Goal: Information Seeking & Learning: Learn about a topic

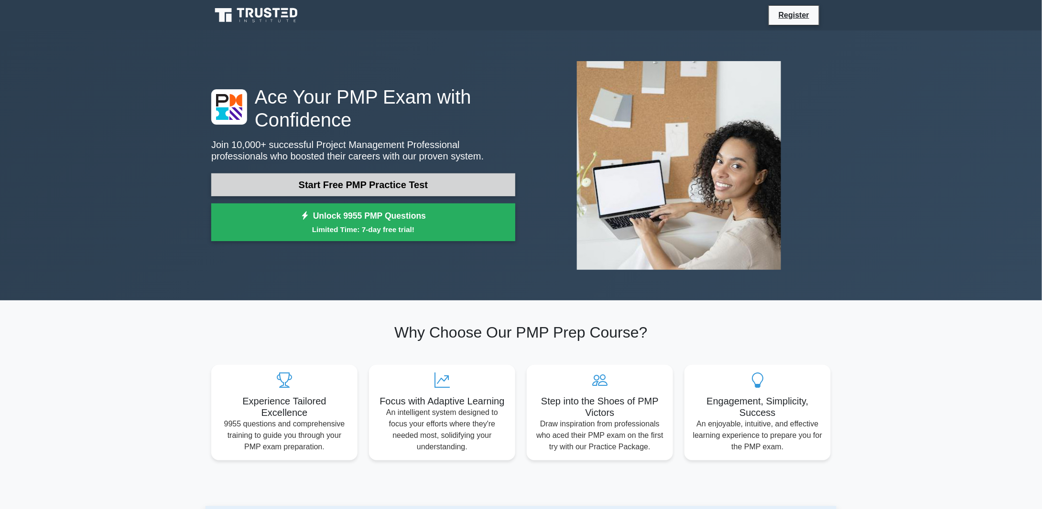
click at [438, 190] on link "Start Free PMP Practice Test" at bounding box center [363, 184] width 304 height 23
click at [463, 185] on link "Start Free PMP Practice Test" at bounding box center [363, 184] width 304 height 23
click at [395, 187] on link "Start Free PMP Practice Test" at bounding box center [363, 184] width 304 height 23
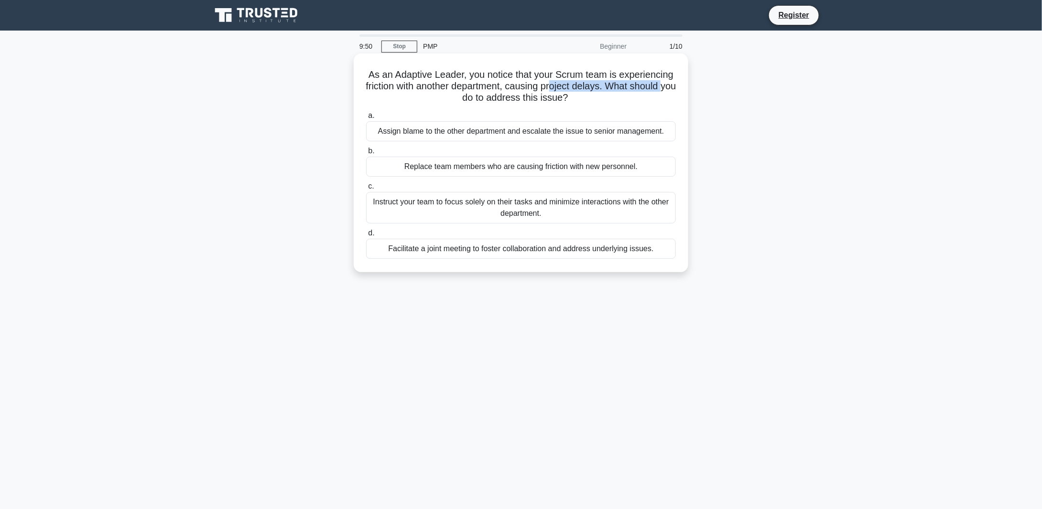
drag, startPoint x: 446, startPoint y: 103, endPoint x: 561, endPoint y: 92, distance: 115.2
click at [561, 92] on h5 "As an Adaptive Leader, you notice that your Scrum team is experiencing friction…" at bounding box center [521, 86] width 312 height 35
drag, startPoint x: 465, startPoint y: 203, endPoint x: 573, endPoint y: 211, distance: 108.3
click at [573, 211] on div "Instruct your team to focus solely on their tasks and minimize interactions wit…" at bounding box center [521, 208] width 310 height 32
click at [583, 209] on div "Instruct your team to focus solely on their tasks and minimize interactions wit…" at bounding box center [521, 208] width 310 height 32
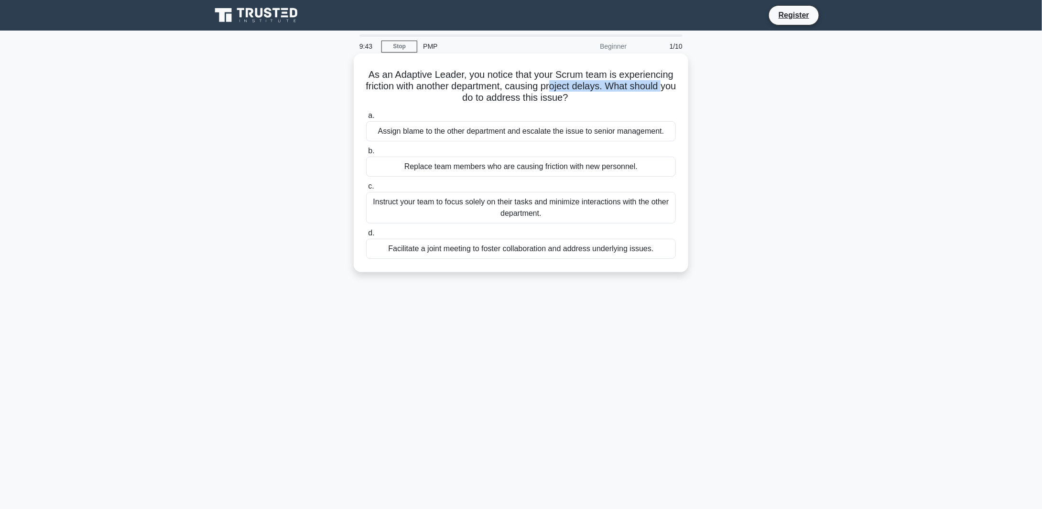
click at [366, 190] on input "c. Instruct your team to focus solely on their tasks and minimize interactions …" at bounding box center [366, 187] width 0 height 6
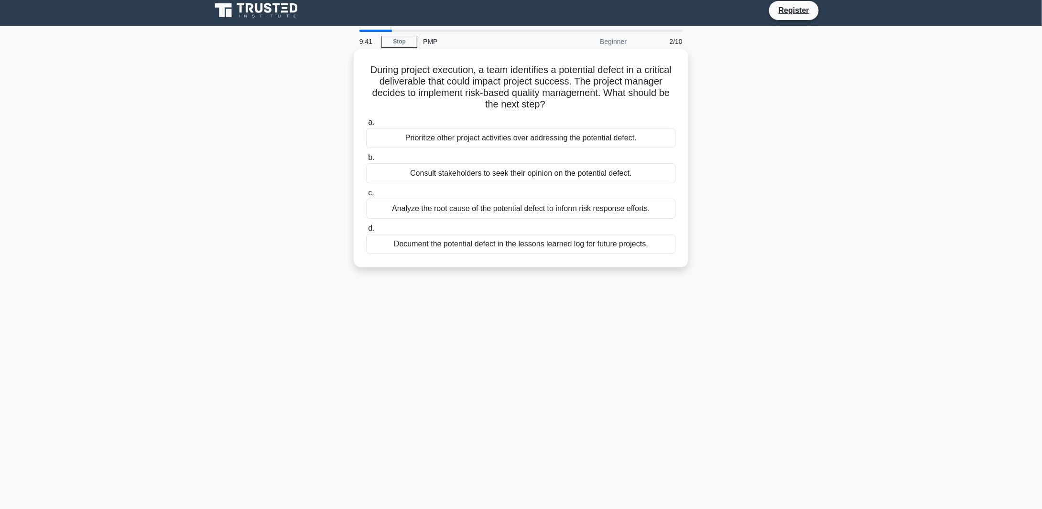
scroll to position [7, 0]
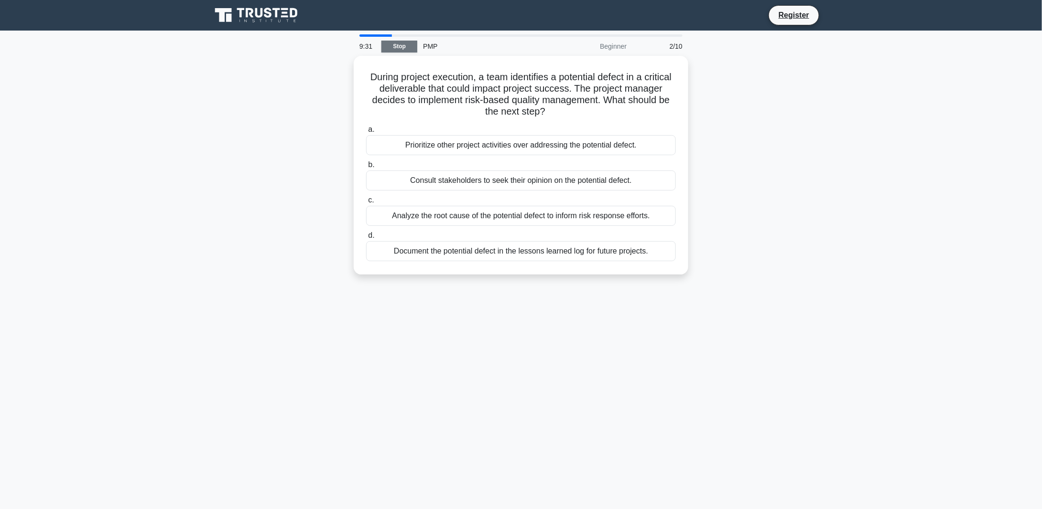
click at [407, 42] on link "Stop" at bounding box center [399, 47] width 36 height 12
drag, startPoint x: 413, startPoint y: 95, endPoint x: 604, endPoint y: 111, distance: 191.3
click at [604, 111] on h5 "During project execution, a team identifies a potential defect in a critical de…" at bounding box center [521, 92] width 312 height 47
click at [495, 101] on h5 "During project execution, a team identifies a potential defect in a critical de…" at bounding box center [521, 92] width 312 height 47
click at [533, 213] on div "Analyze the root cause of the potential defect to inform risk response efforts." at bounding box center [521, 214] width 310 height 20
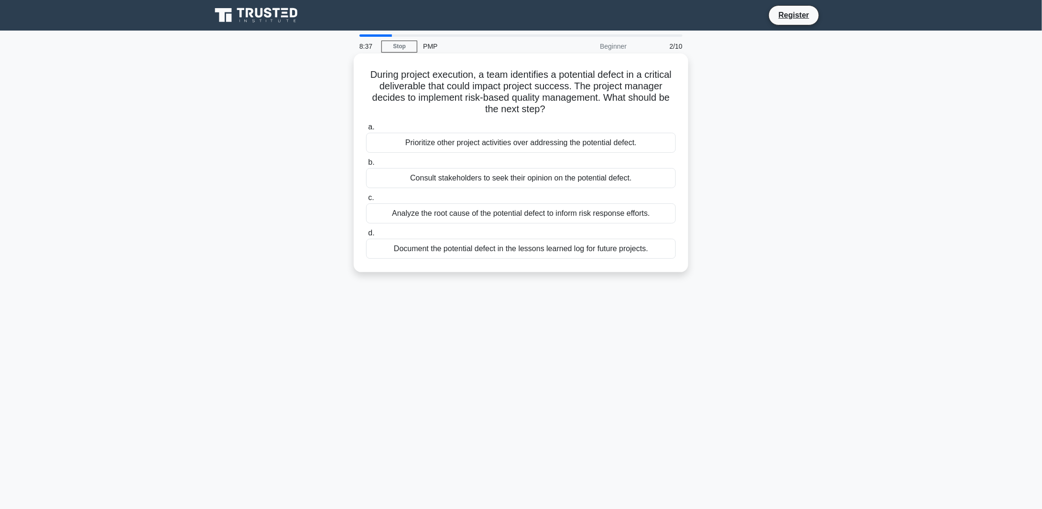
click at [366, 201] on input "c. Analyze the root cause of the potential defect to inform risk response effor…" at bounding box center [366, 198] width 0 height 6
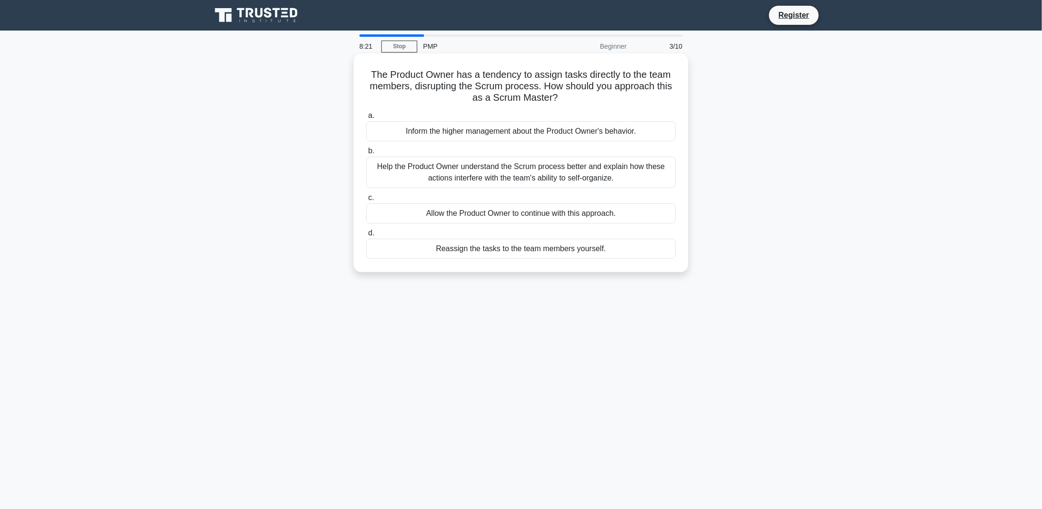
drag, startPoint x: 411, startPoint y: 90, endPoint x: 564, endPoint y: 101, distance: 153.8
click at [564, 101] on h5 "The Product Owner has a tendency to assign tasks directly to the team members, …" at bounding box center [521, 86] width 312 height 35
click at [533, 89] on h5 "The Product Owner has a tendency to assign tasks directly to the team members, …" at bounding box center [521, 86] width 312 height 35
click at [578, 171] on div "Help the Product Owner understand the Scrum process better and explain how thes…" at bounding box center [521, 173] width 310 height 32
click at [366, 154] on input "b. Help the Product Owner understand the Scrum process better and explain how t…" at bounding box center [366, 151] width 0 height 6
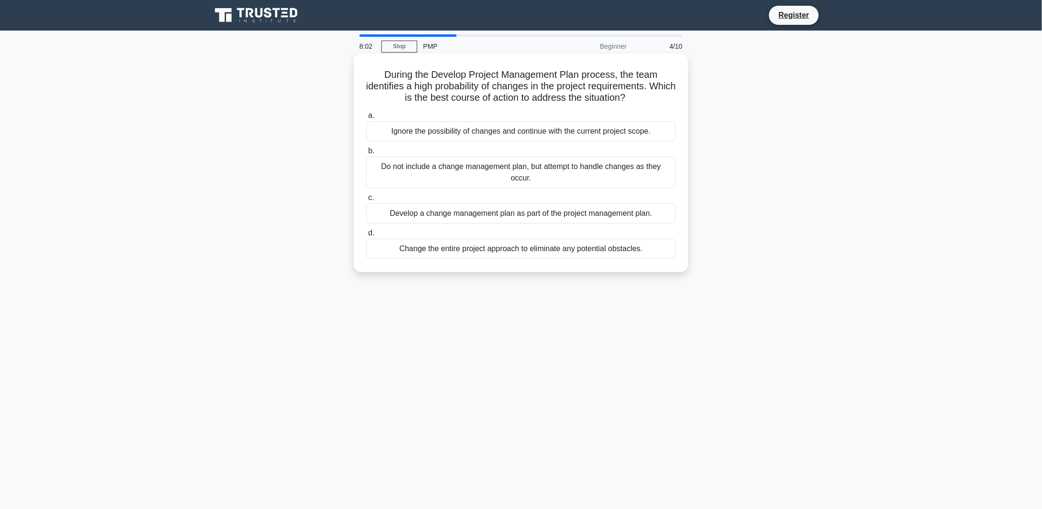
click at [569, 215] on div "Develop a change management plan as part of the project management plan." at bounding box center [521, 214] width 310 height 20
click at [366, 201] on input "c. Develop a change management plan as part of the project management plan." at bounding box center [366, 198] width 0 height 6
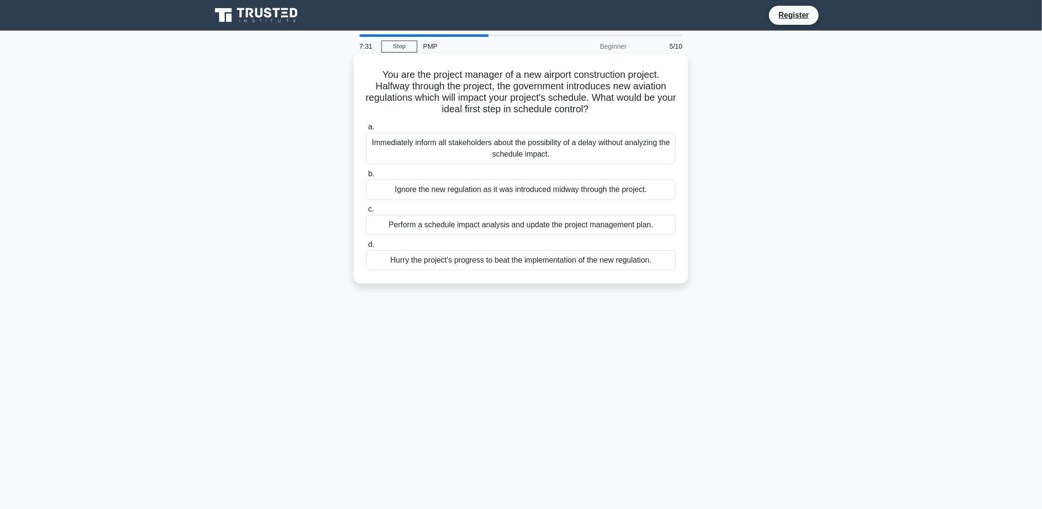
click at [508, 227] on div "Perform a schedule impact analysis and update the project management plan." at bounding box center [521, 225] width 310 height 20
click at [366, 213] on input "c. Perform a schedule impact analysis and update the project management plan." at bounding box center [366, 209] width 0 height 6
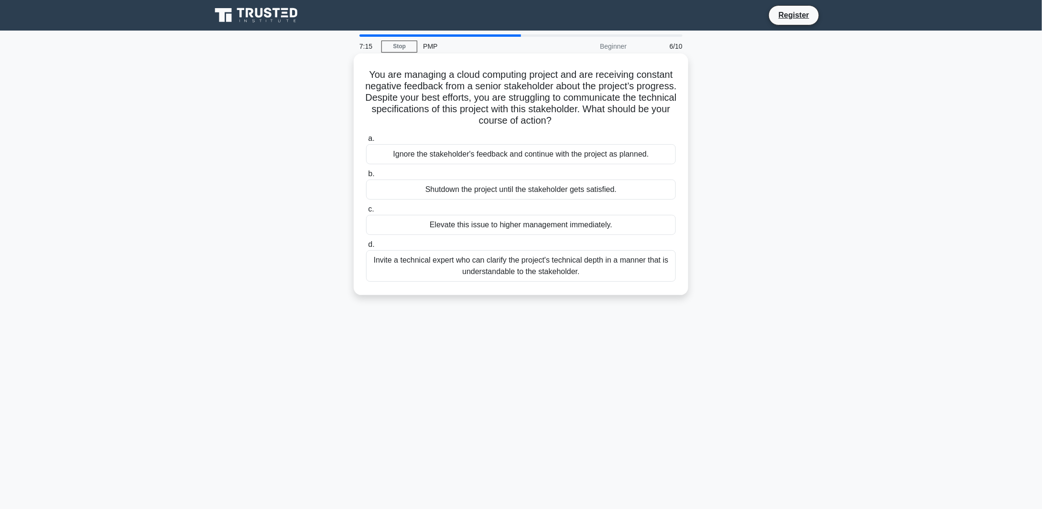
click at [515, 264] on div "Invite a technical expert who can clarify the project's technical depth in a ma…" at bounding box center [521, 266] width 310 height 32
click at [366, 248] on input "d. Invite a technical expert who can clarify the project's technical depth in a…" at bounding box center [366, 245] width 0 height 6
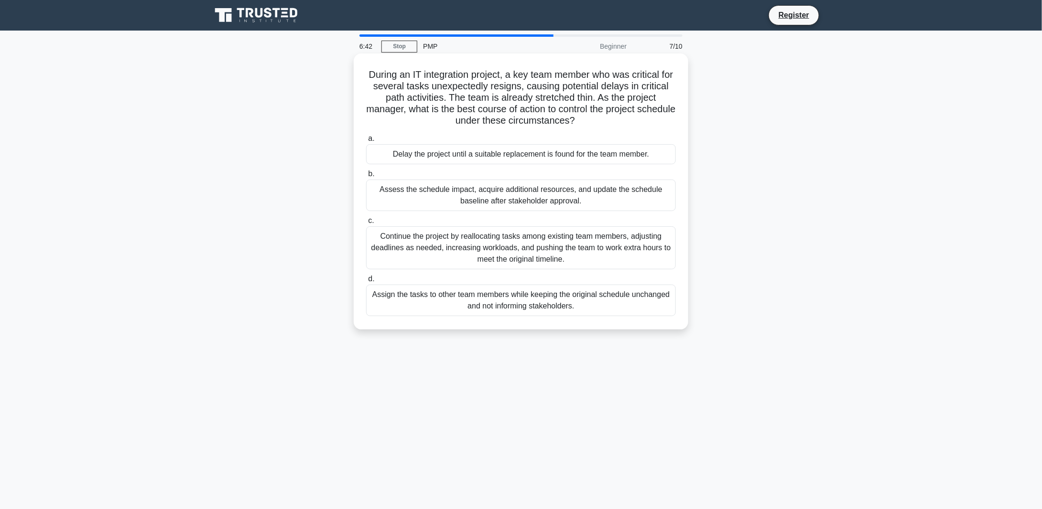
click at [594, 194] on div "Assess the schedule impact, acquire additional resources, and update the schedu…" at bounding box center [521, 196] width 310 height 32
click at [366, 177] on input "b. Assess the schedule impact, acquire additional resources, and update the sch…" at bounding box center [366, 174] width 0 height 6
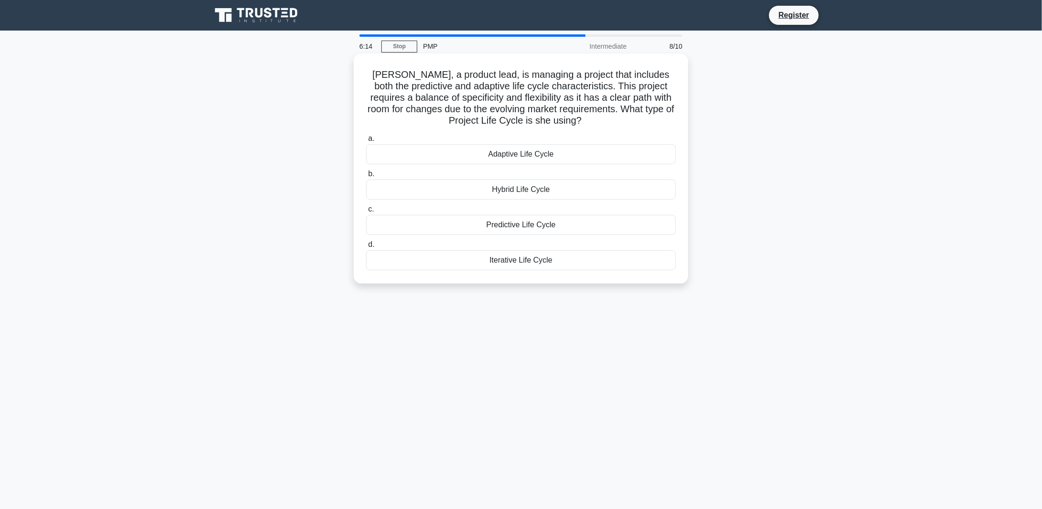
click at [538, 193] on div "Hybrid Life Cycle" at bounding box center [521, 190] width 310 height 20
click at [366, 177] on input "b. Hybrid Life Cycle" at bounding box center [366, 174] width 0 height 6
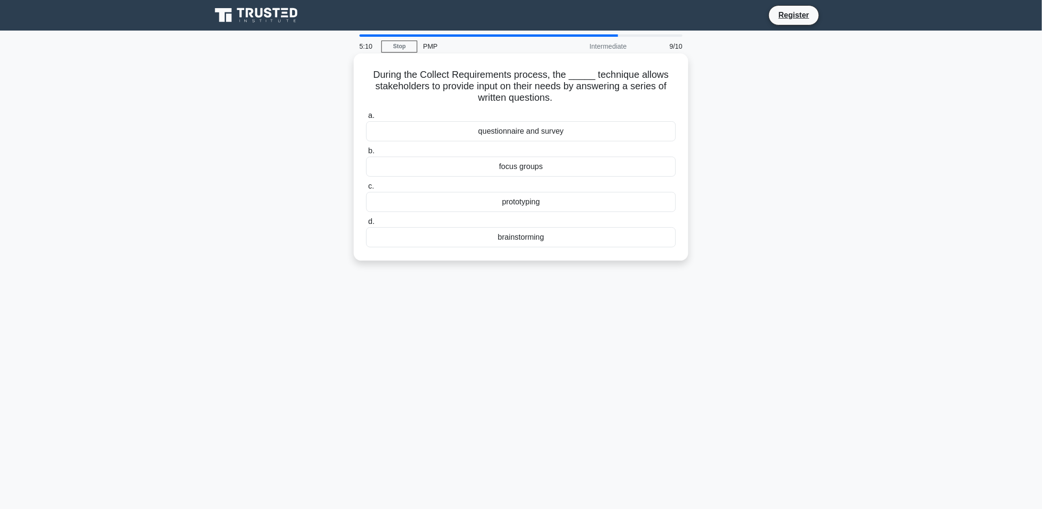
click at [540, 236] on div "brainstorming" at bounding box center [521, 237] width 310 height 20
click at [366, 225] on input "d. brainstorming" at bounding box center [366, 222] width 0 height 6
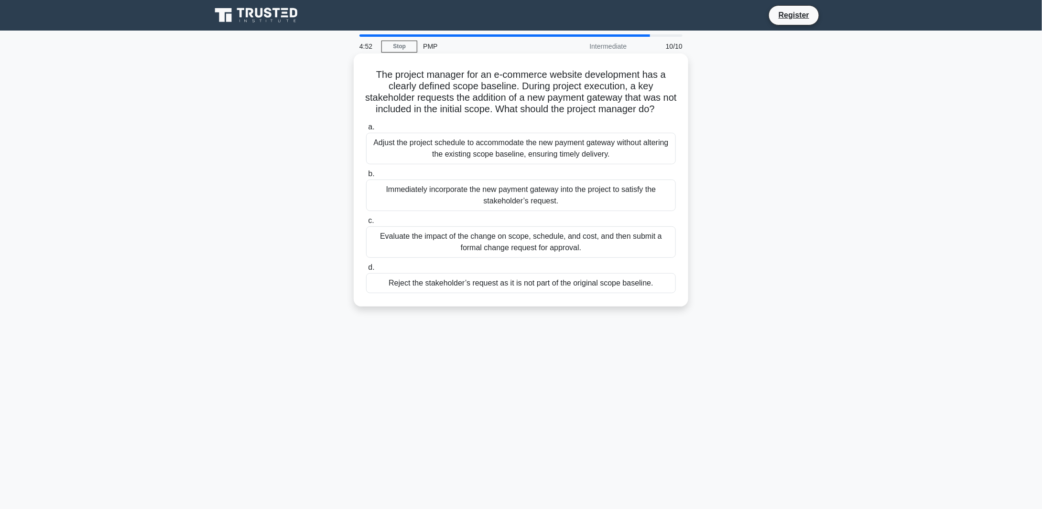
click at [551, 258] on div "Evaluate the impact of the change on scope, schedule, and cost, and then submit…" at bounding box center [521, 243] width 310 height 32
click at [366, 224] on input "c. Evaluate the impact of the change on scope, schedule, and cost, and then sub…" at bounding box center [366, 221] width 0 height 6
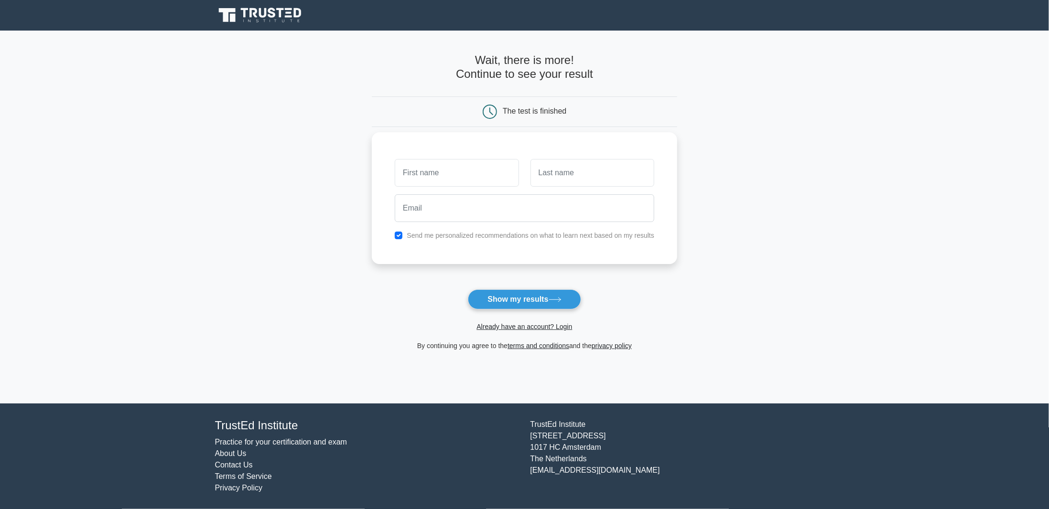
click at [488, 176] on input "text" at bounding box center [457, 173] width 124 height 28
type input "Rohit"
click at [594, 174] on input "text" at bounding box center [592, 173] width 124 height 28
type input "Sachdeva"
click at [556, 212] on input "email" at bounding box center [524, 208] width 259 height 28
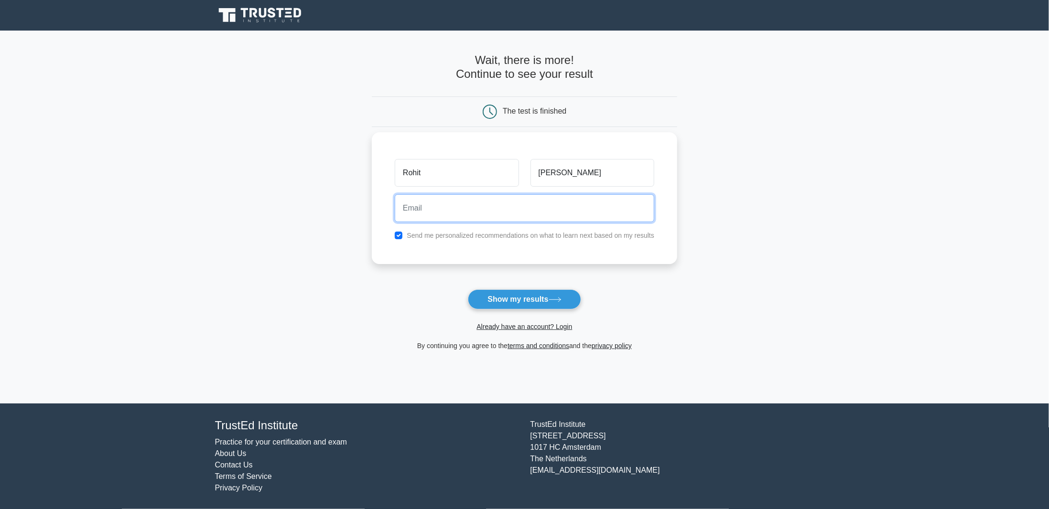
type input "rohit.a.sachdeva@ericsson.com"
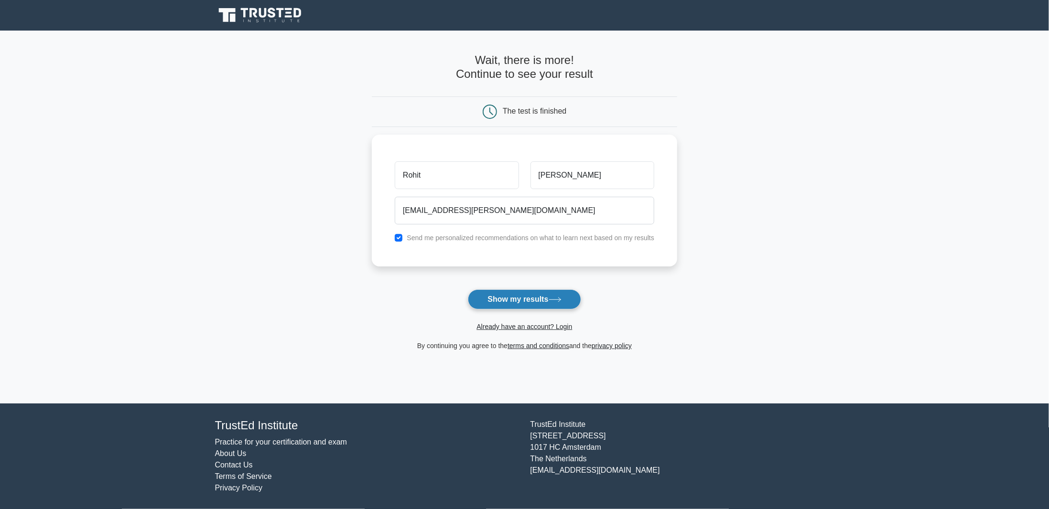
click at [508, 296] on button "Show my results" at bounding box center [524, 300] width 113 height 20
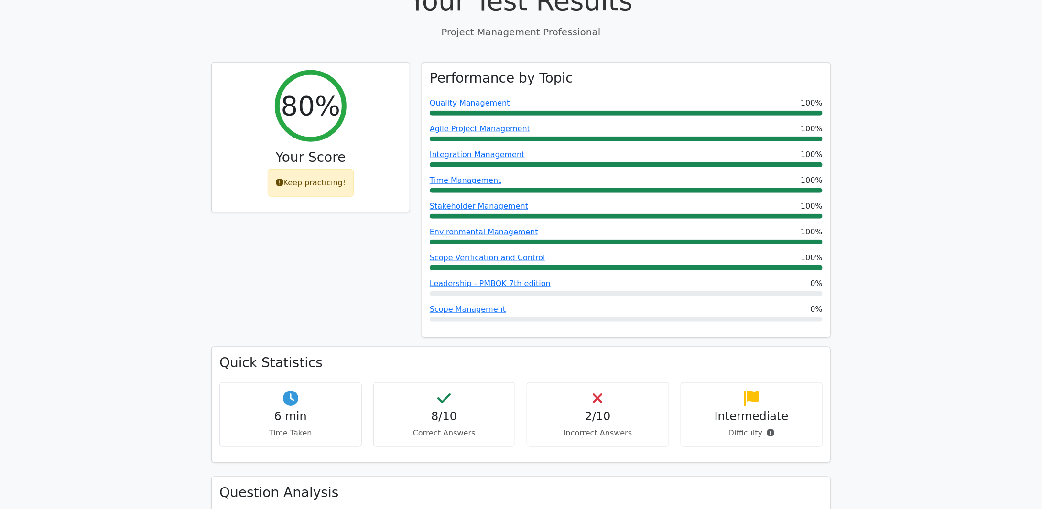
scroll to position [382, 0]
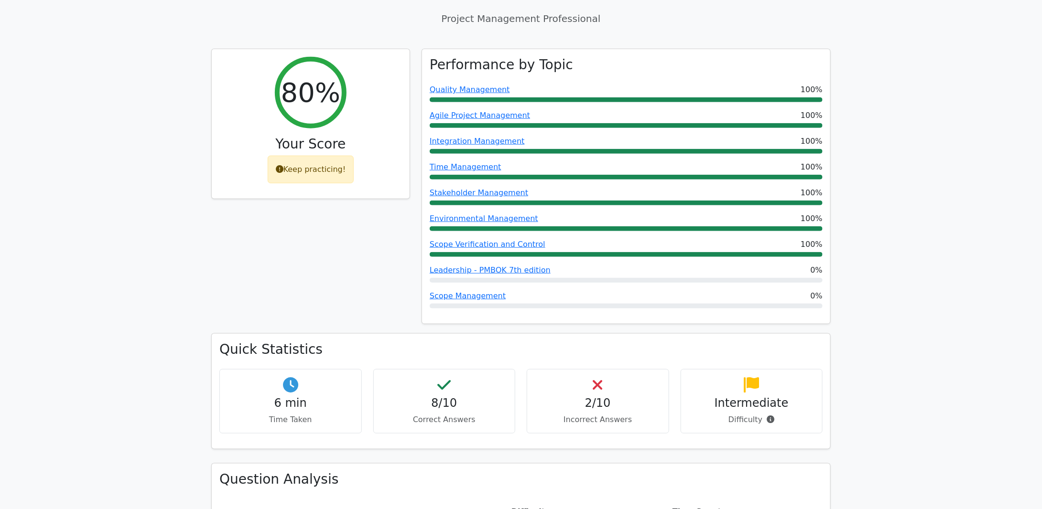
click at [610, 397] on h4 "2/10" at bounding box center [598, 404] width 126 height 14
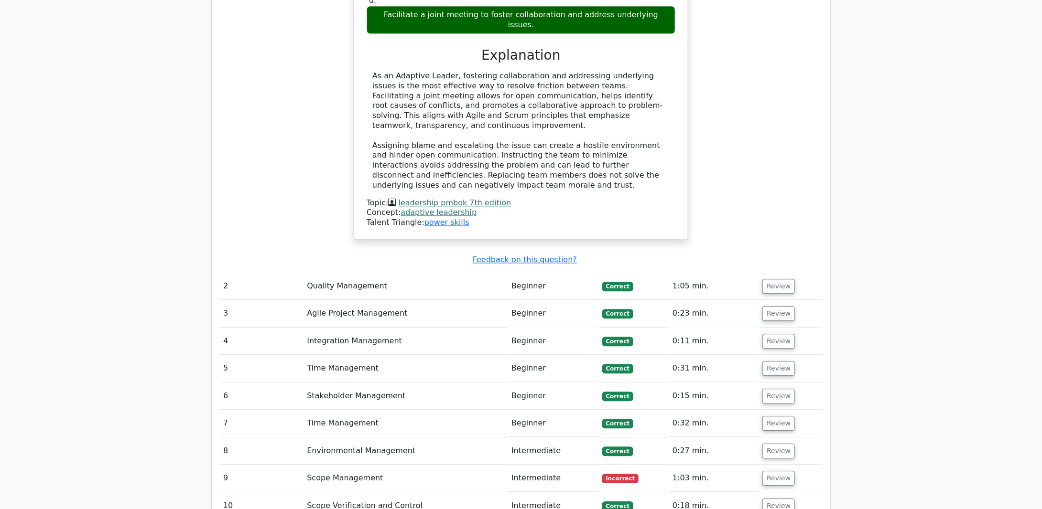
scroll to position [1195, 0]
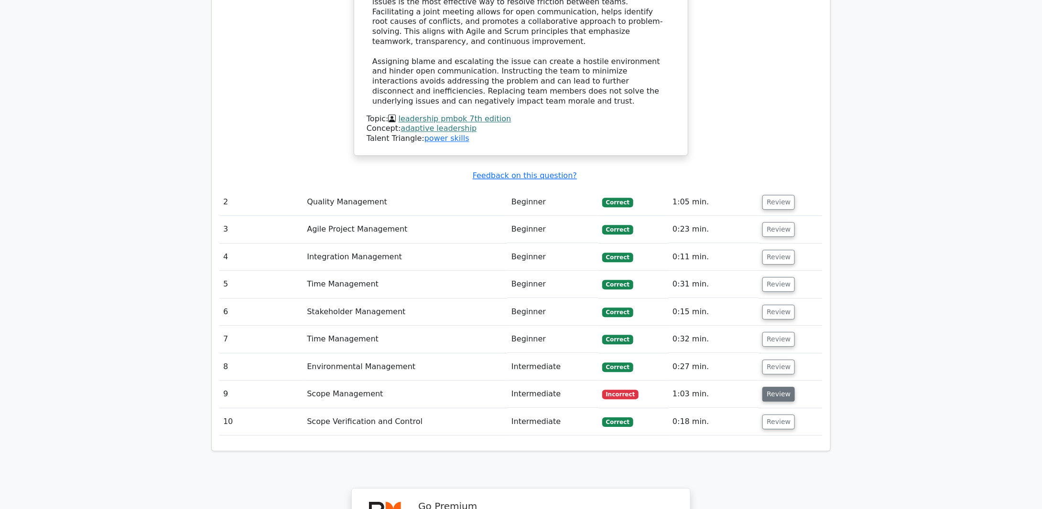
click at [773, 387] on button "Review" at bounding box center [778, 394] width 32 height 15
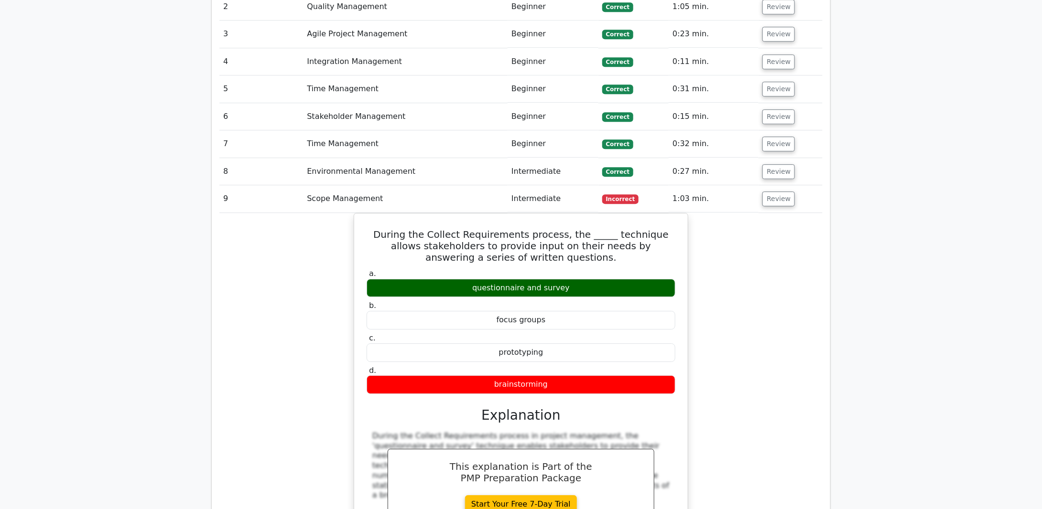
scroll to position [1338, 0]
